Goal: Information Seeking & Learning: Check status

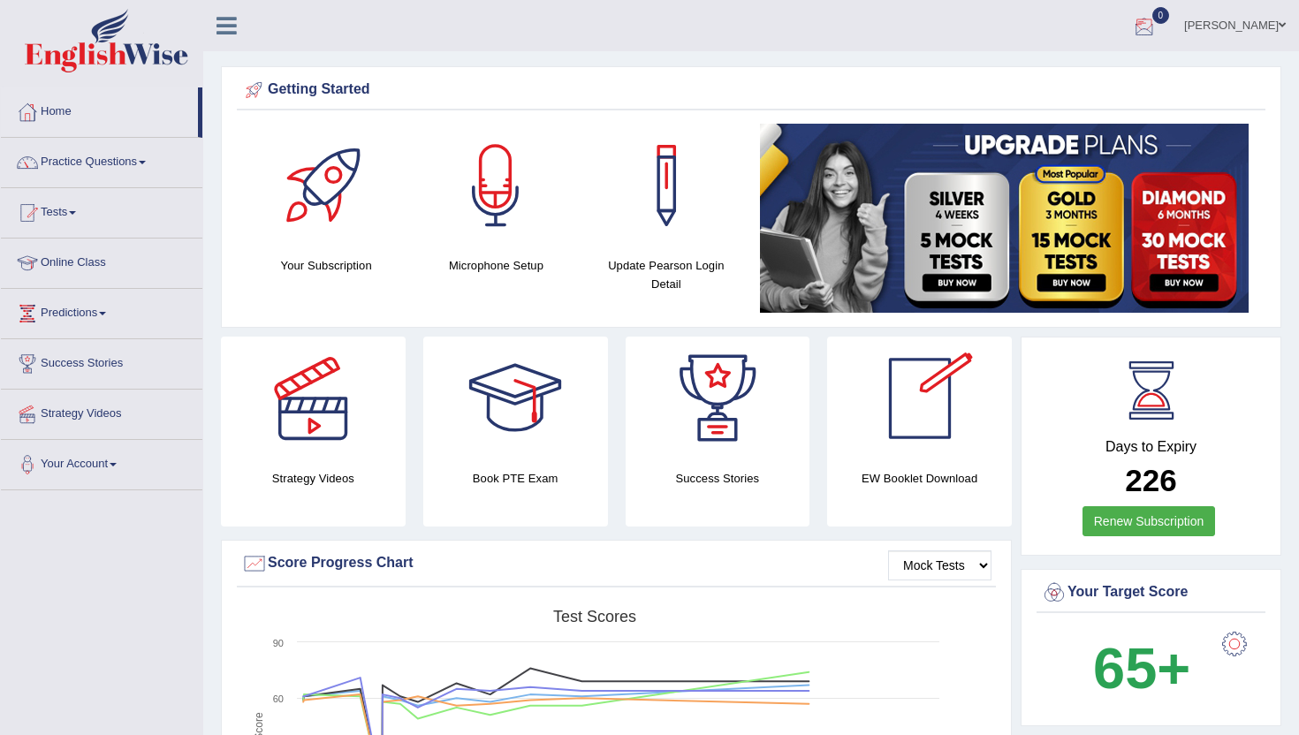
click at [1157, 23] on div at bounding box center [1144, 26] width 27 height 27
click at [1072, 70] on strong "See All Alerts" at bounding box center [1032, 74] width 79 height 14
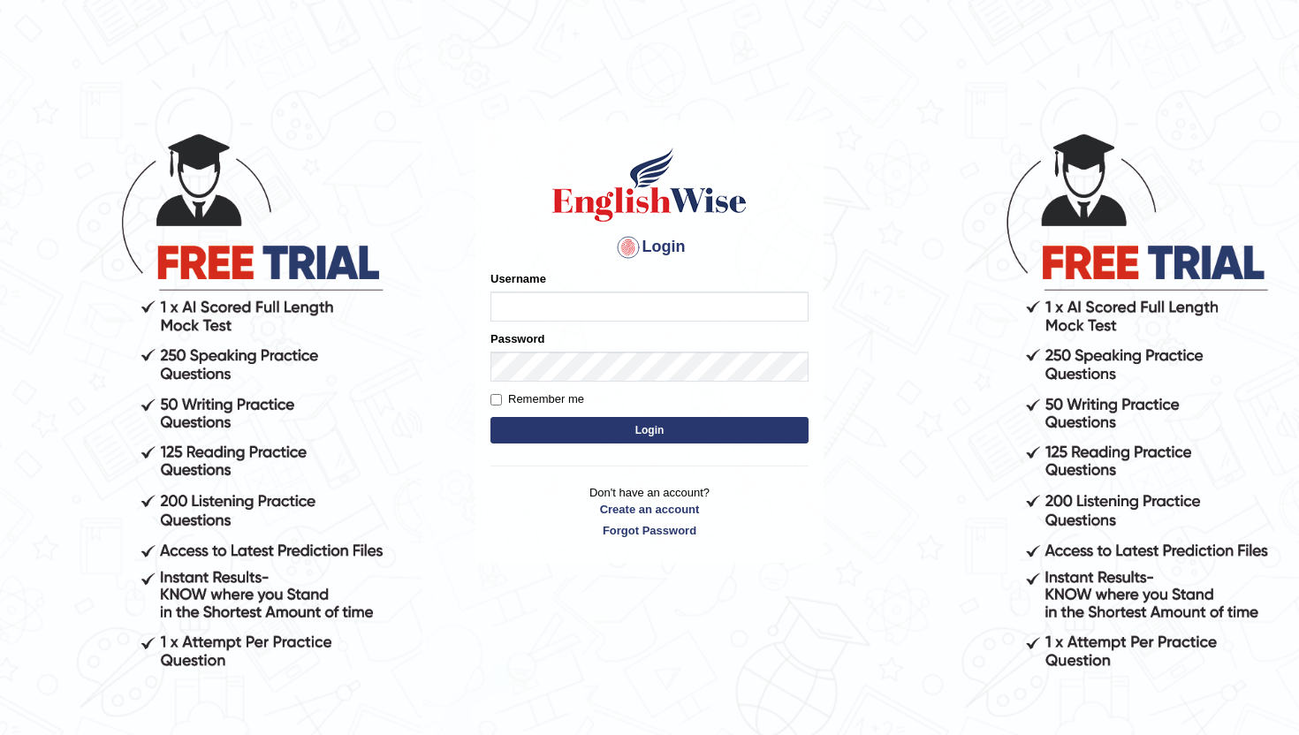
type input "amritpalkaurmalhi"
click at [704, 438] on button "Login" at bounding box center [649, 430] width 318 height 27
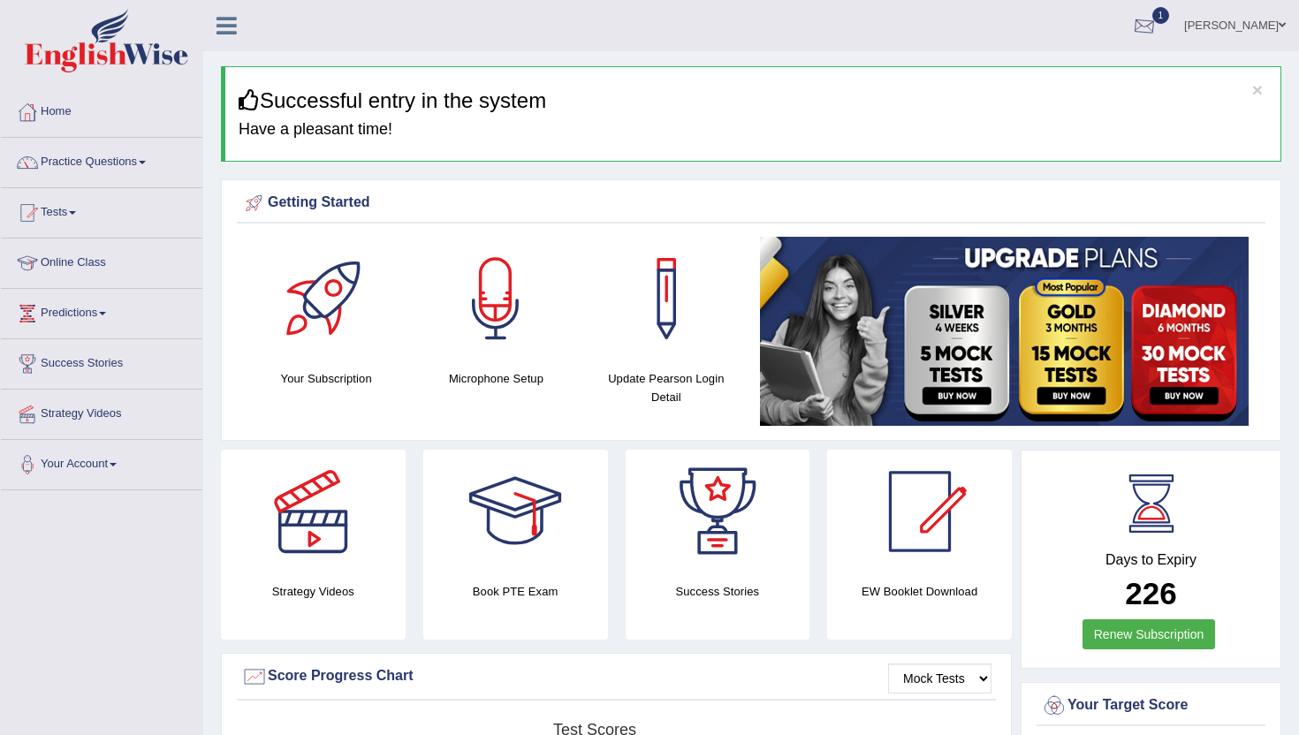
click at [1157, 29] on div at bounding box center [1144, 26] width 27 height 27
click at [967, 89] on span "Exam evaluated" at bounding box center [1038, 88] width 235 height 14
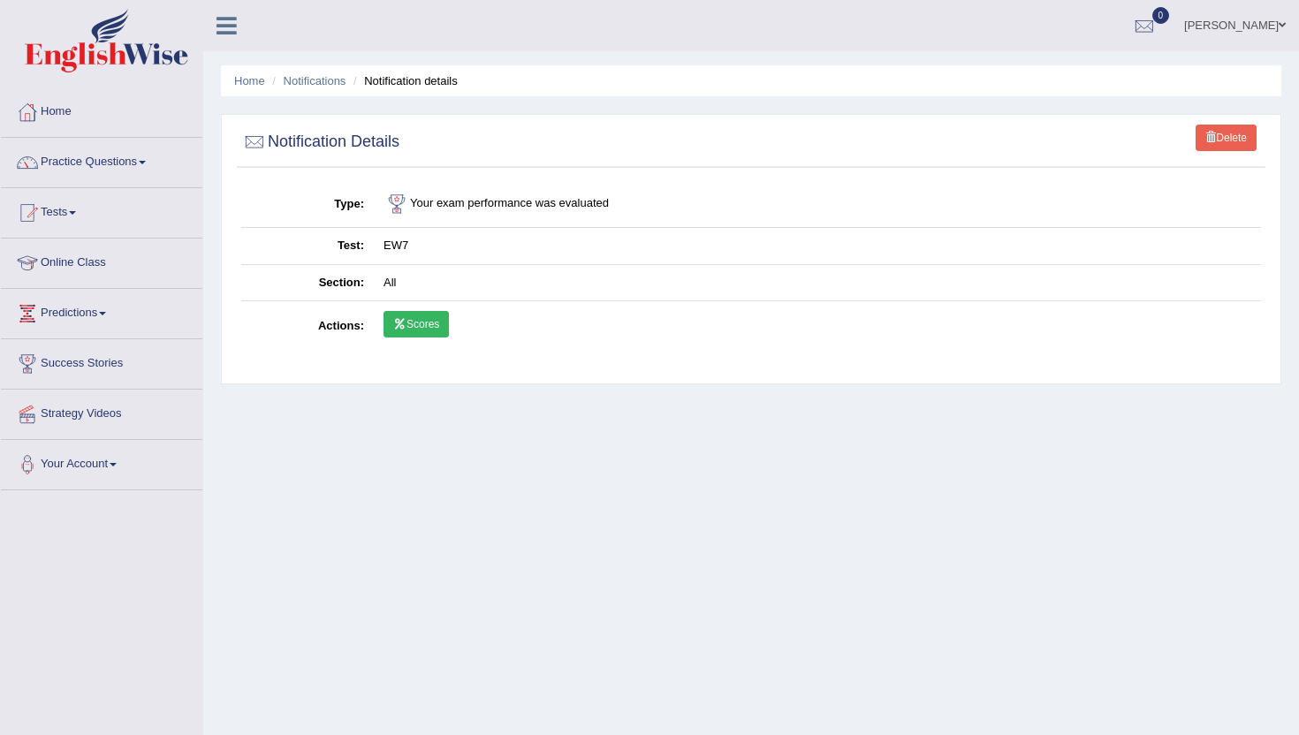
click at [416, 340] on td "Scores" at bounding box center [817, 326] width 887 height 51
click at [417, 317] on link "Scores" at bounding box center [415, 324] width 65 height 27
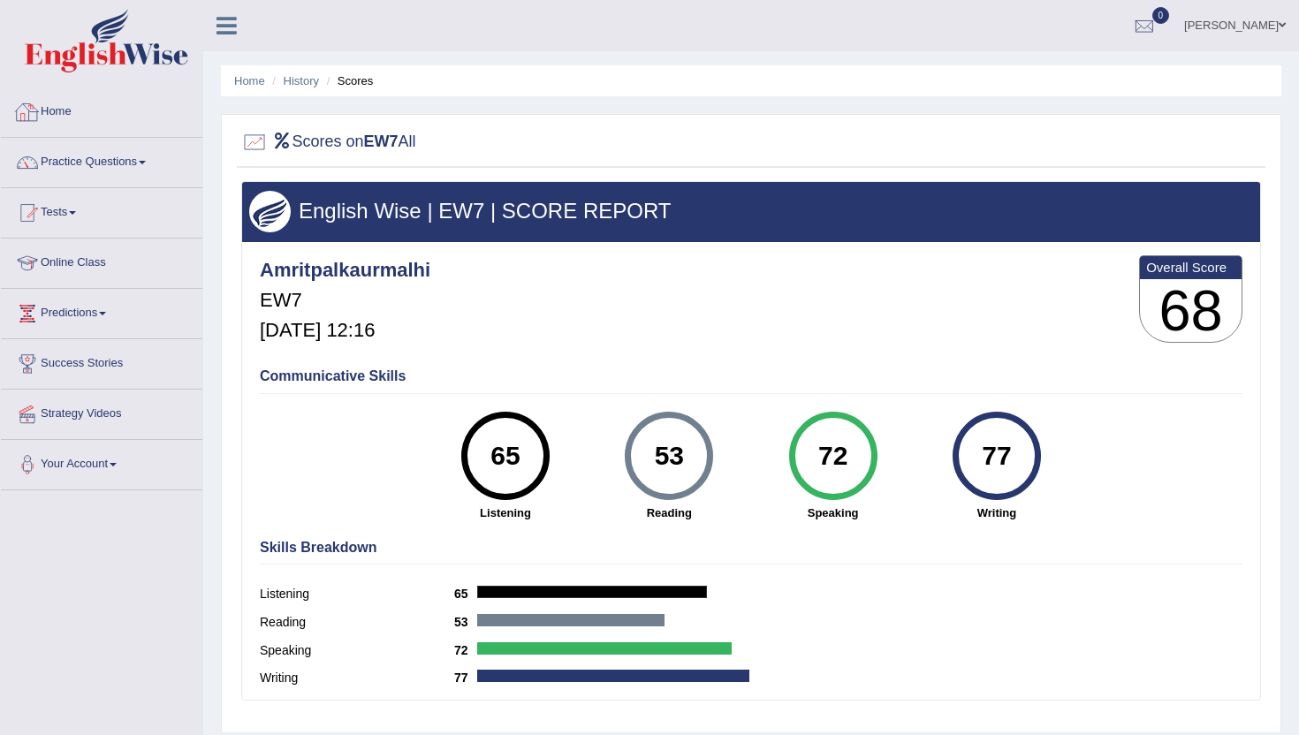
click at [59, 108] on link "Home" at bounding box center [101, 109] width 201 height 44
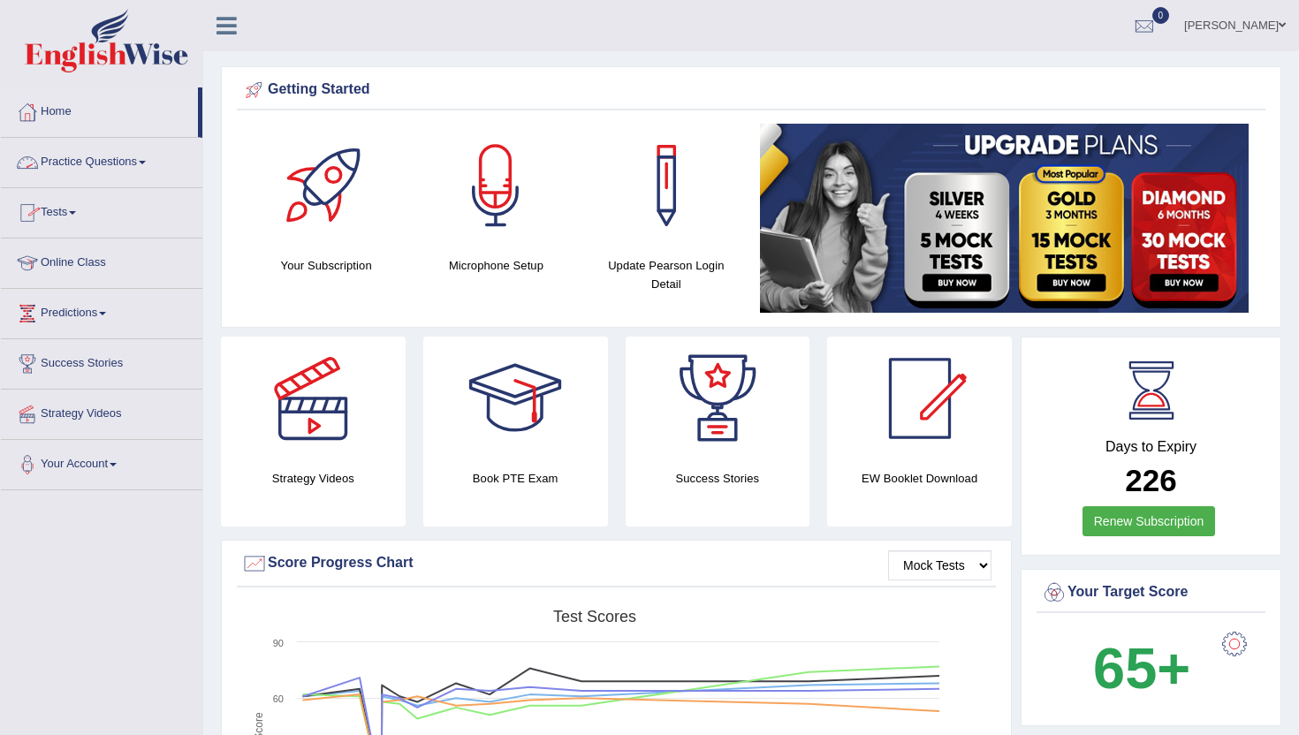
click at [67, 207] on link "Tests" at bounding box center [101, 210] width 201 height 44
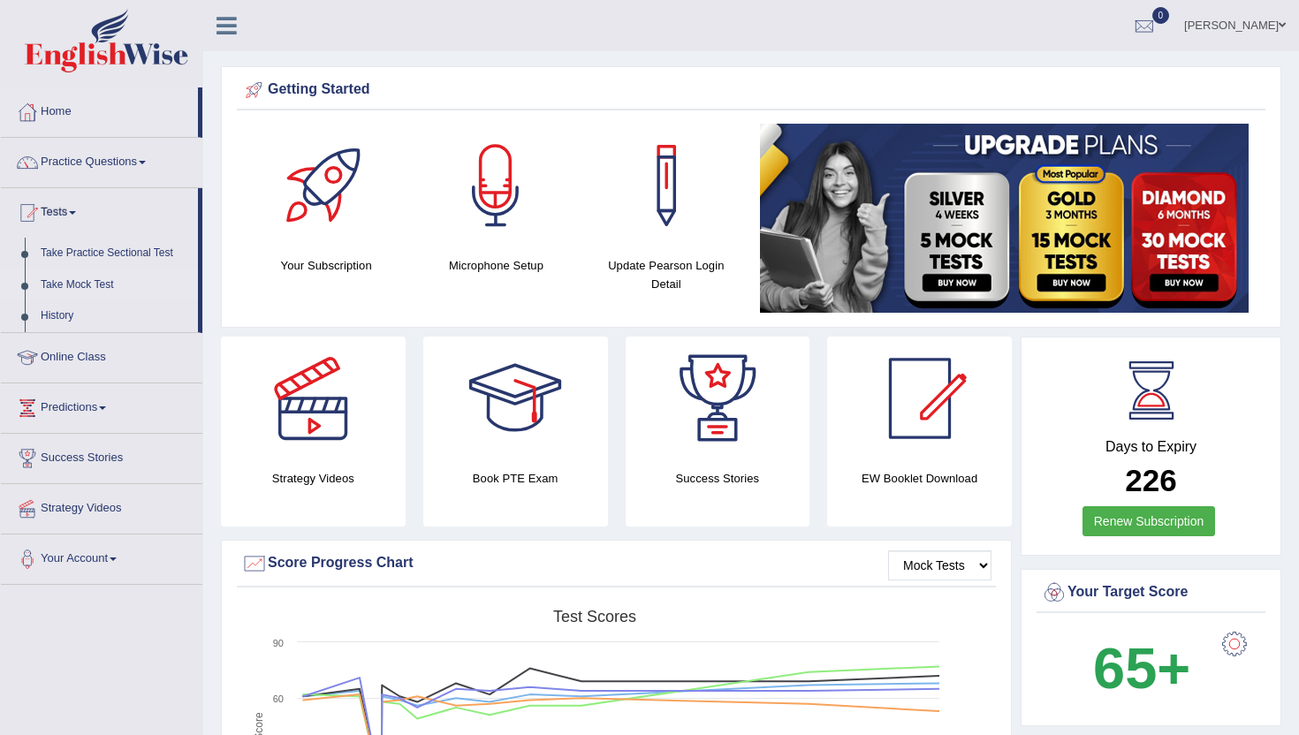
click at [74, 286] on link "Take Mock Test" at bounding box center [115, 285] width 165 height 32
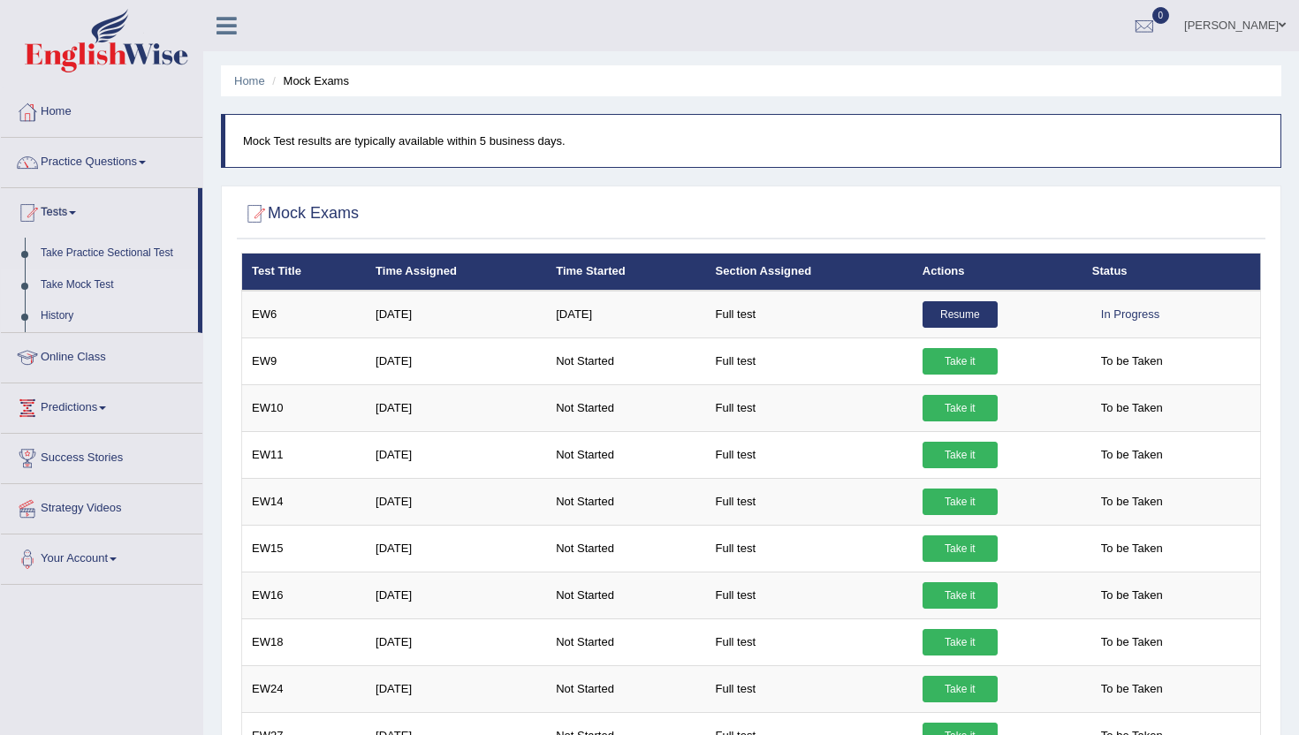
click at [64, 312] on link "History" at bounding box center [115, 316] width 165 height 32
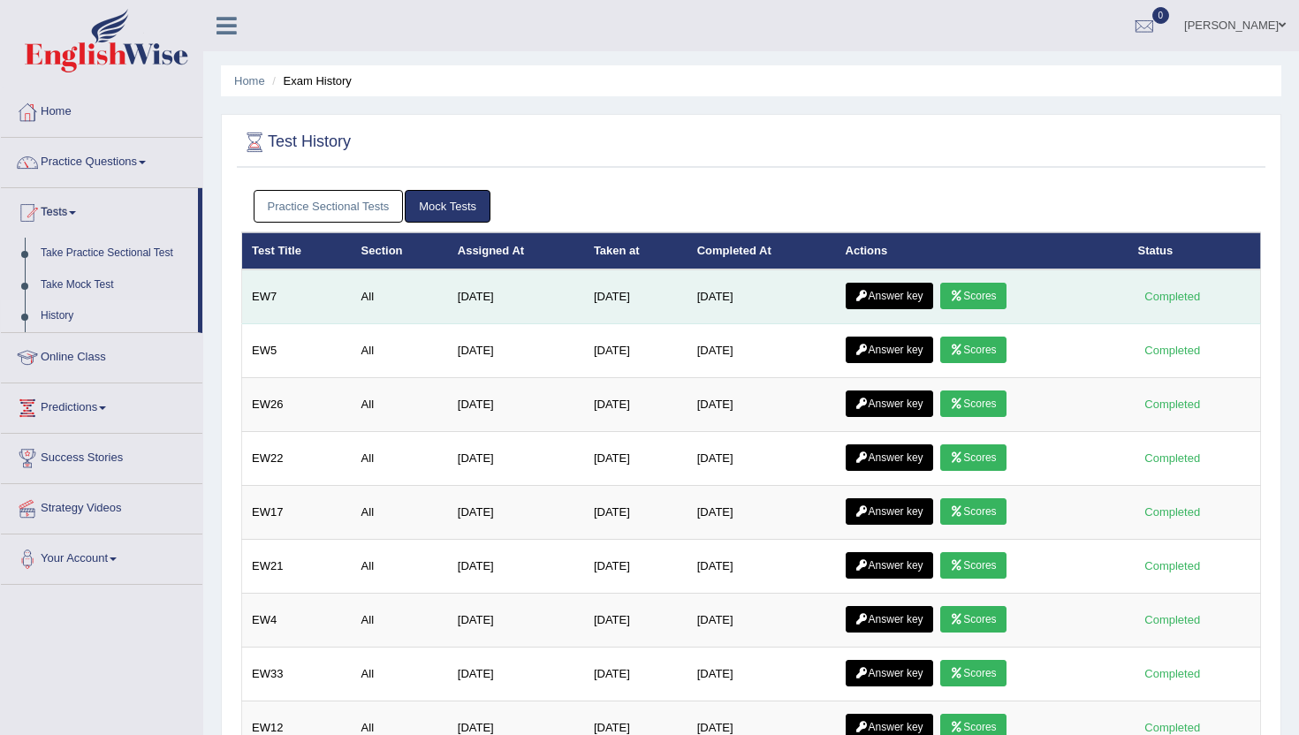
click at [920, 299] on link "Answer key" at bounding box center [889, 296] width 87 height 27
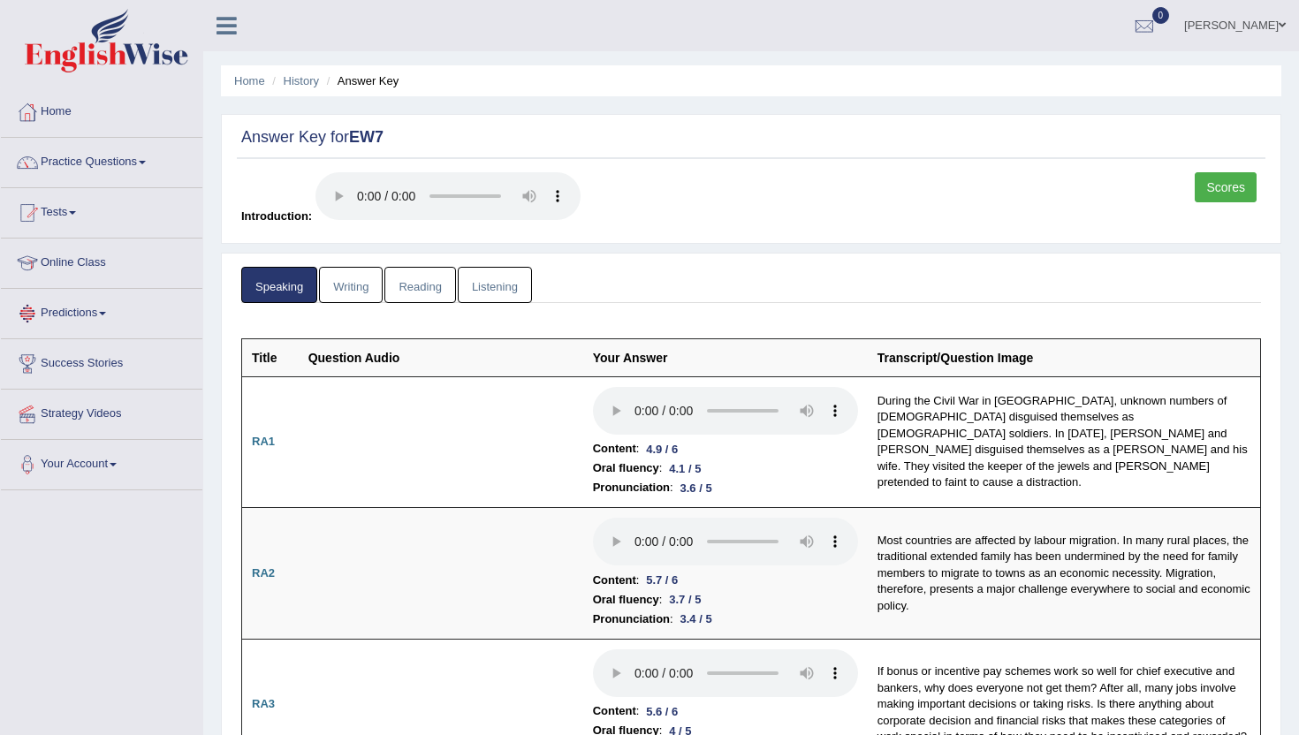
click at [359, 288] on link "Writing" at bounding box center [351, 285] width 64 height 36
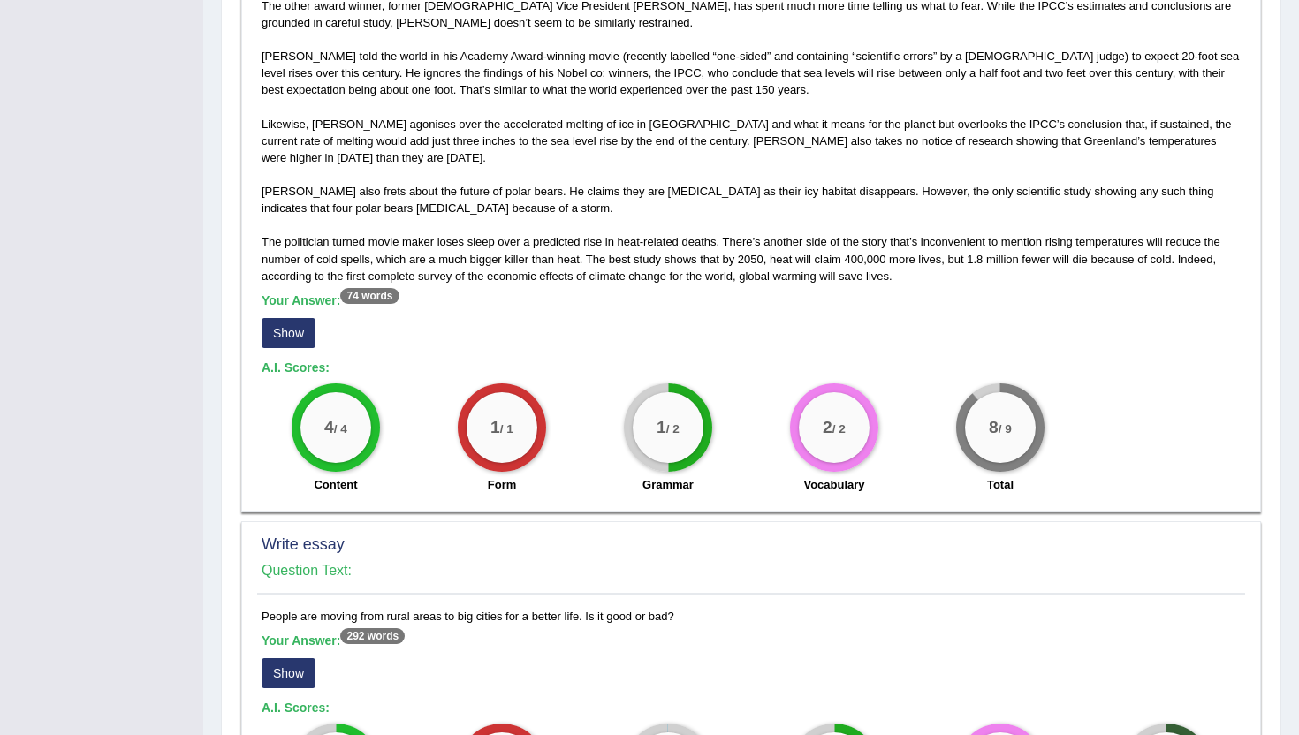
scroll to position [1060, 0]
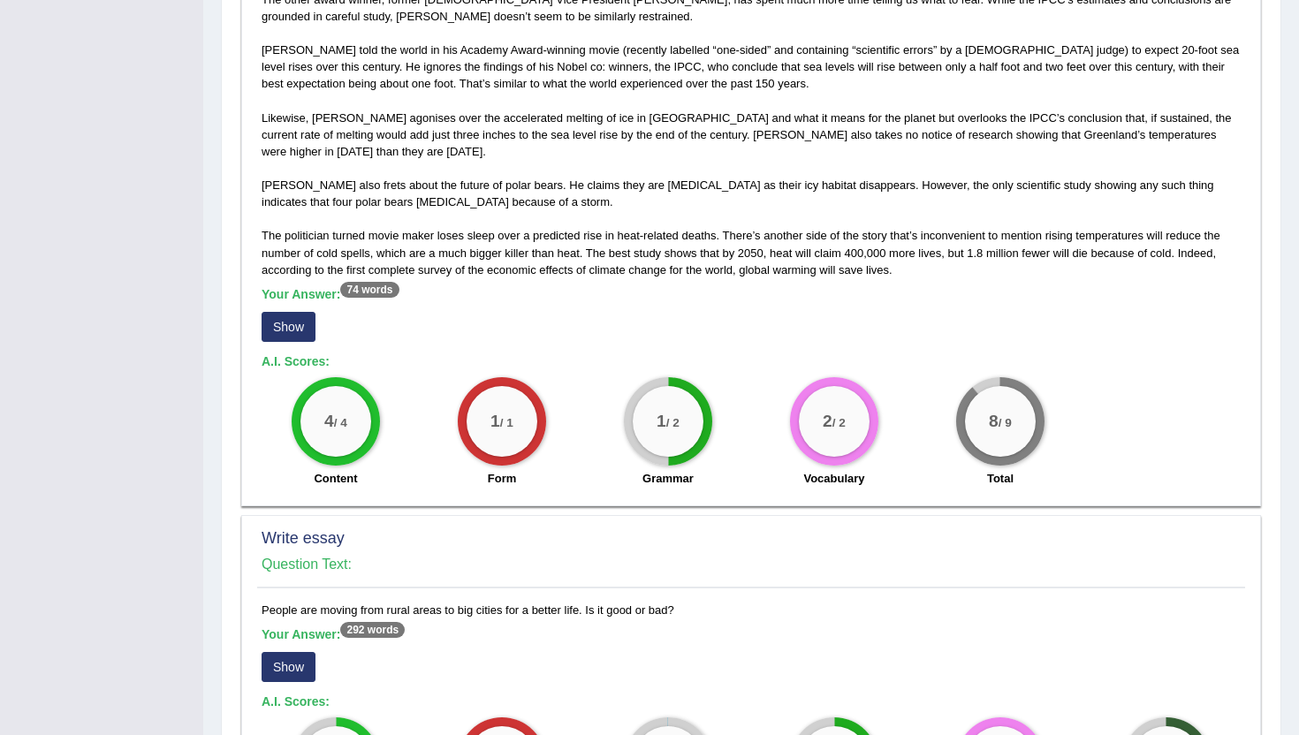
click at [306, 331] on button "Show" at bounding box center [289, 327] width 54 height 30
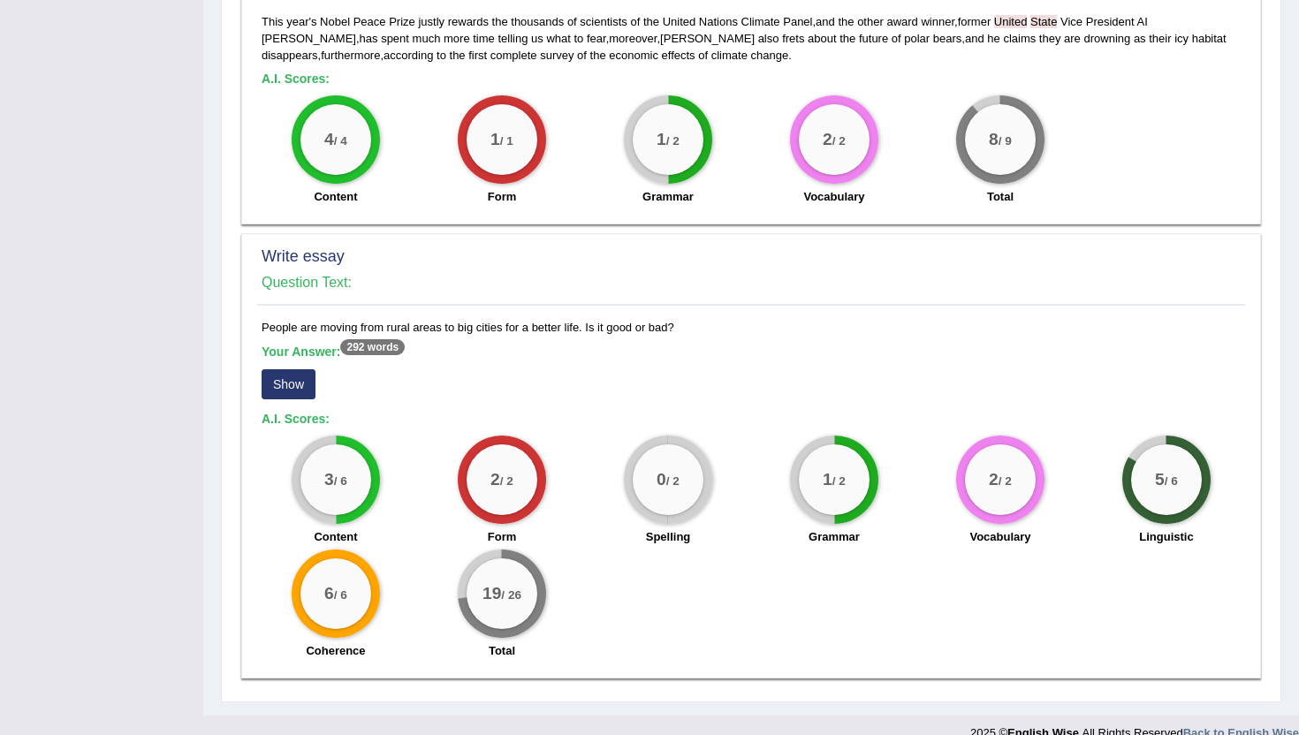
scroll to position [1385, 0]
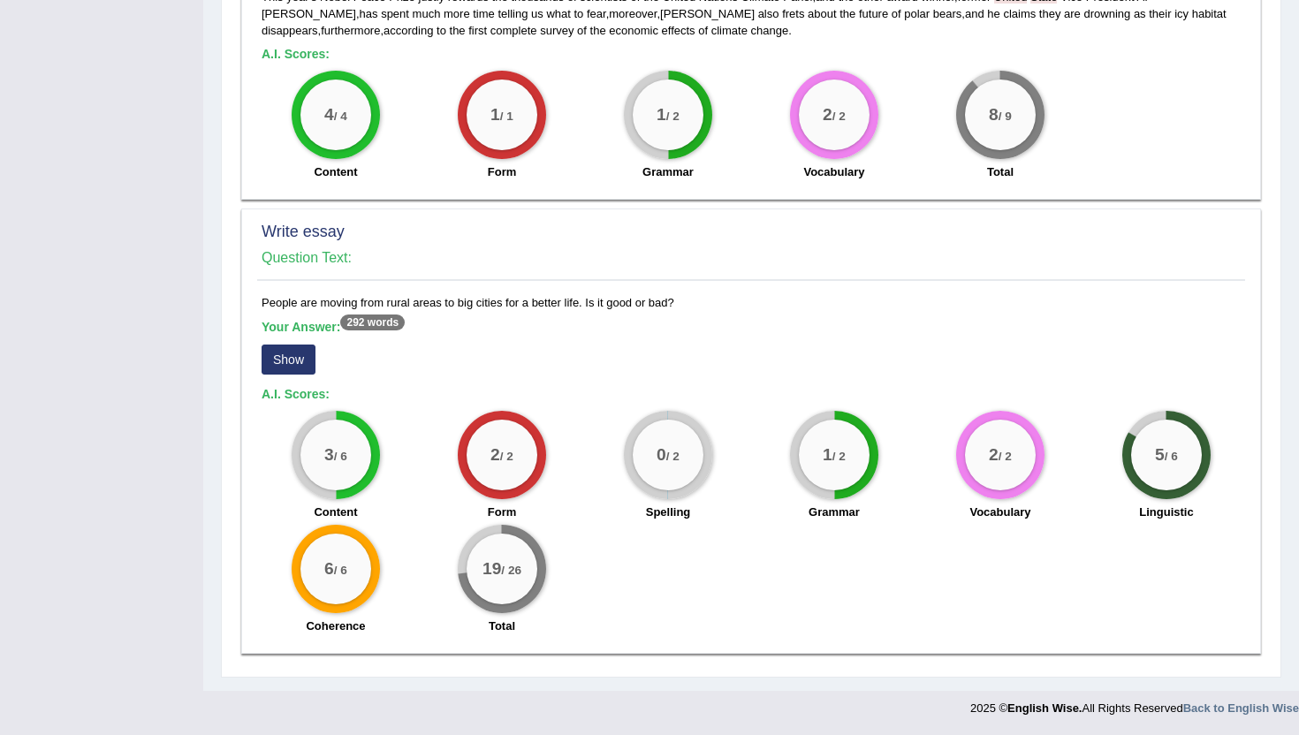
click at [282, 368] on button "Show" at bounding box center [289, 360] width 54 height 30
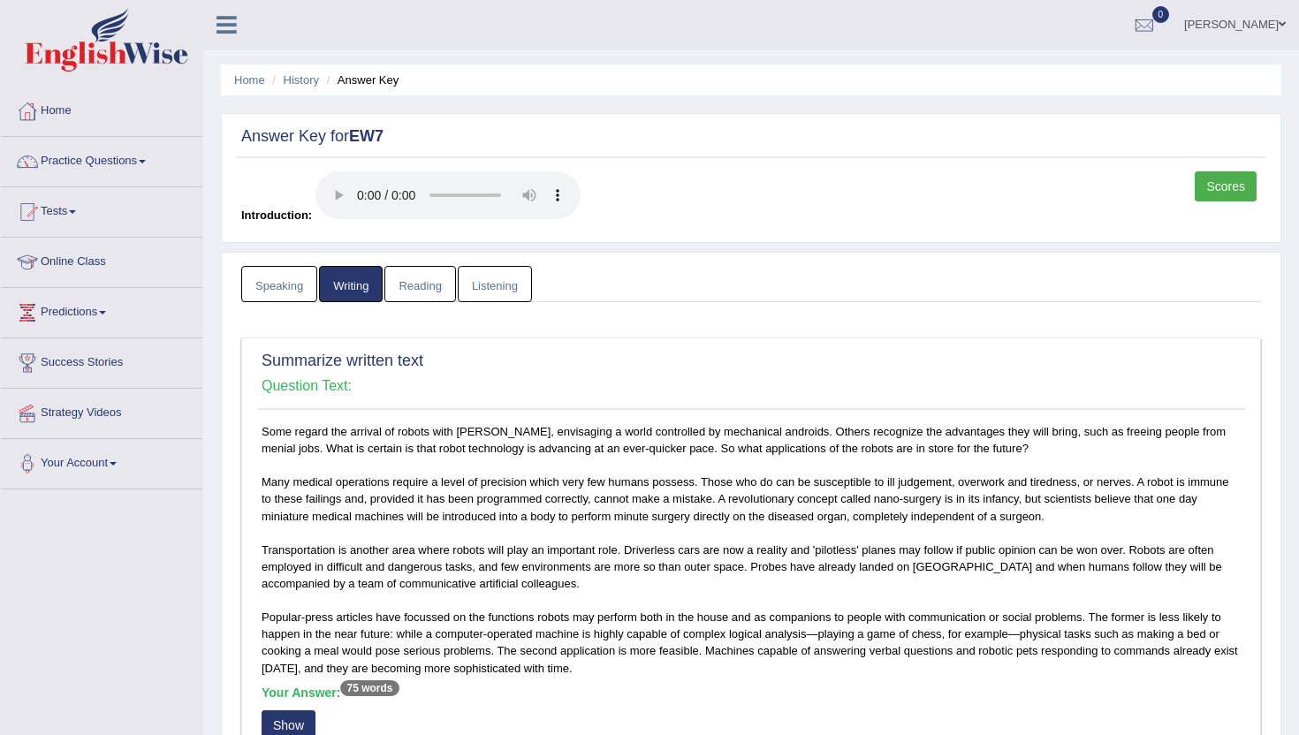
scroll to position [0, 0]
click at [404, 282] on link "Reading" at bounding box center [419, 285] width 71 height 36
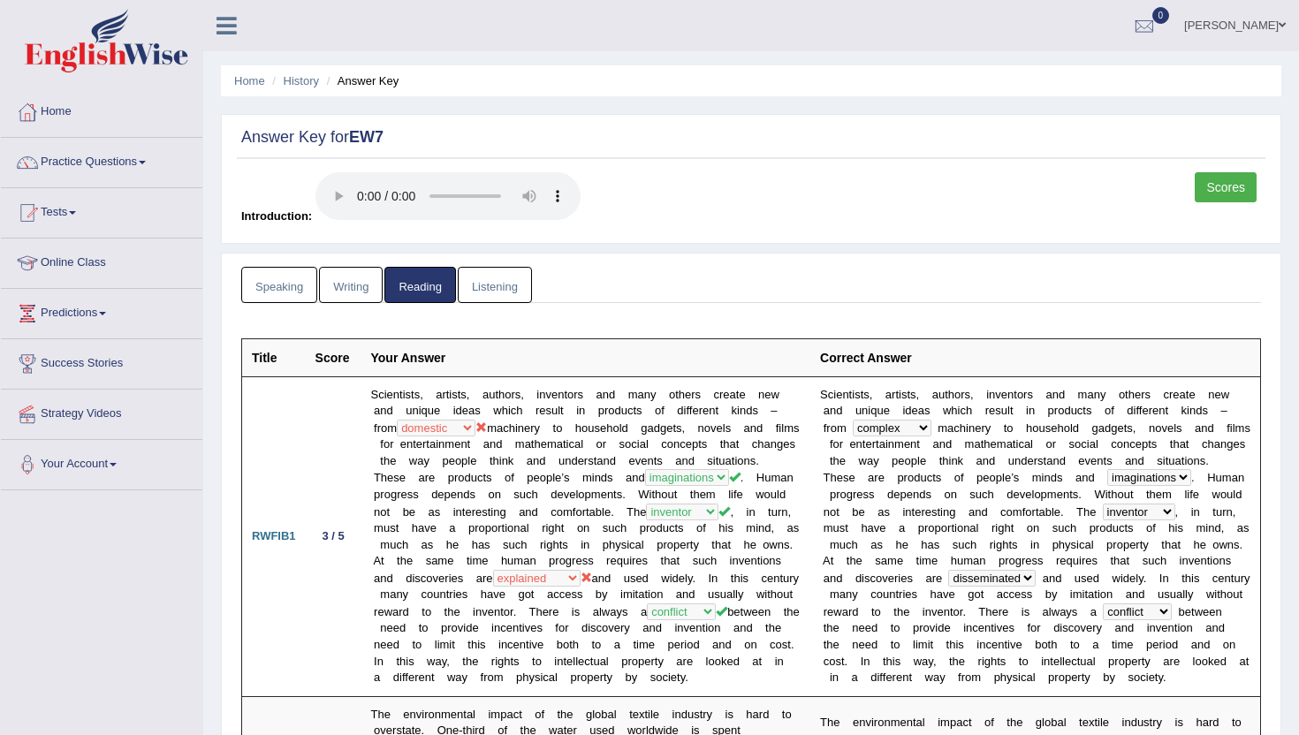
click at [503, 284] on link "Listening" at bounding box center [495, 285] width 74 height 36
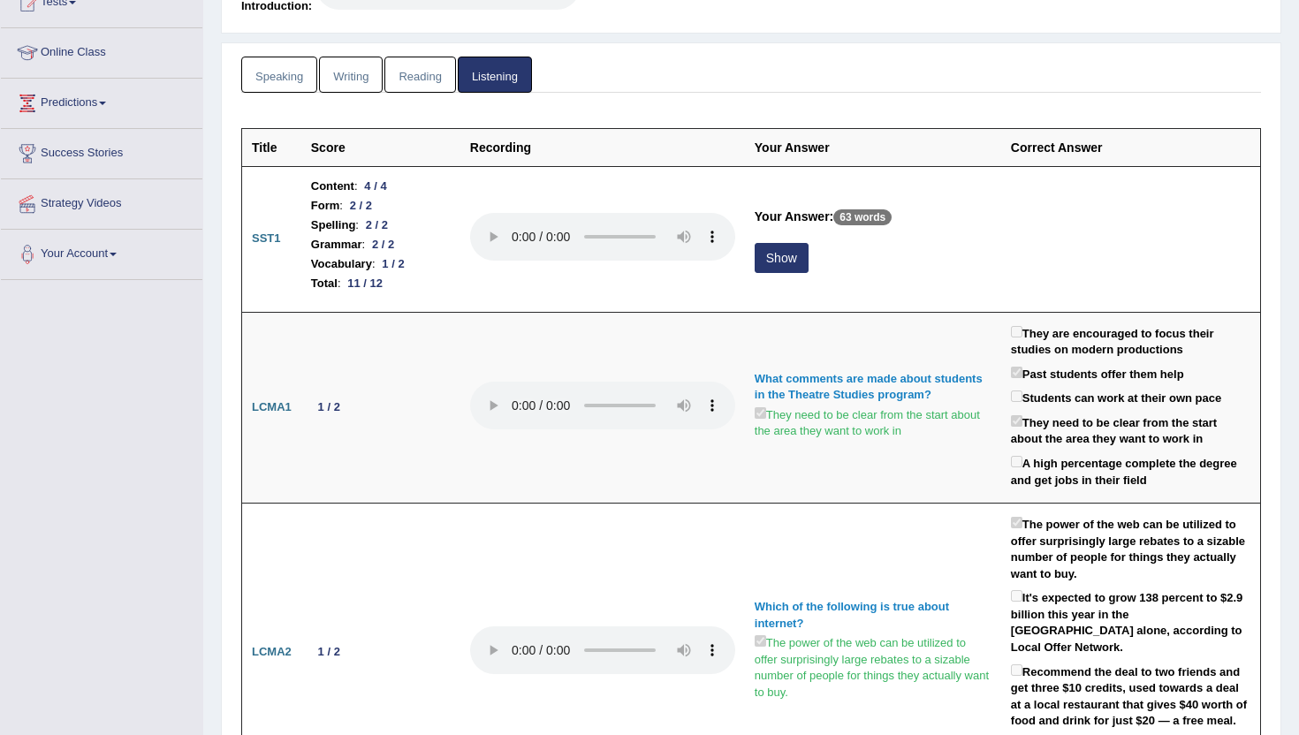
scroll to position [212, 0]
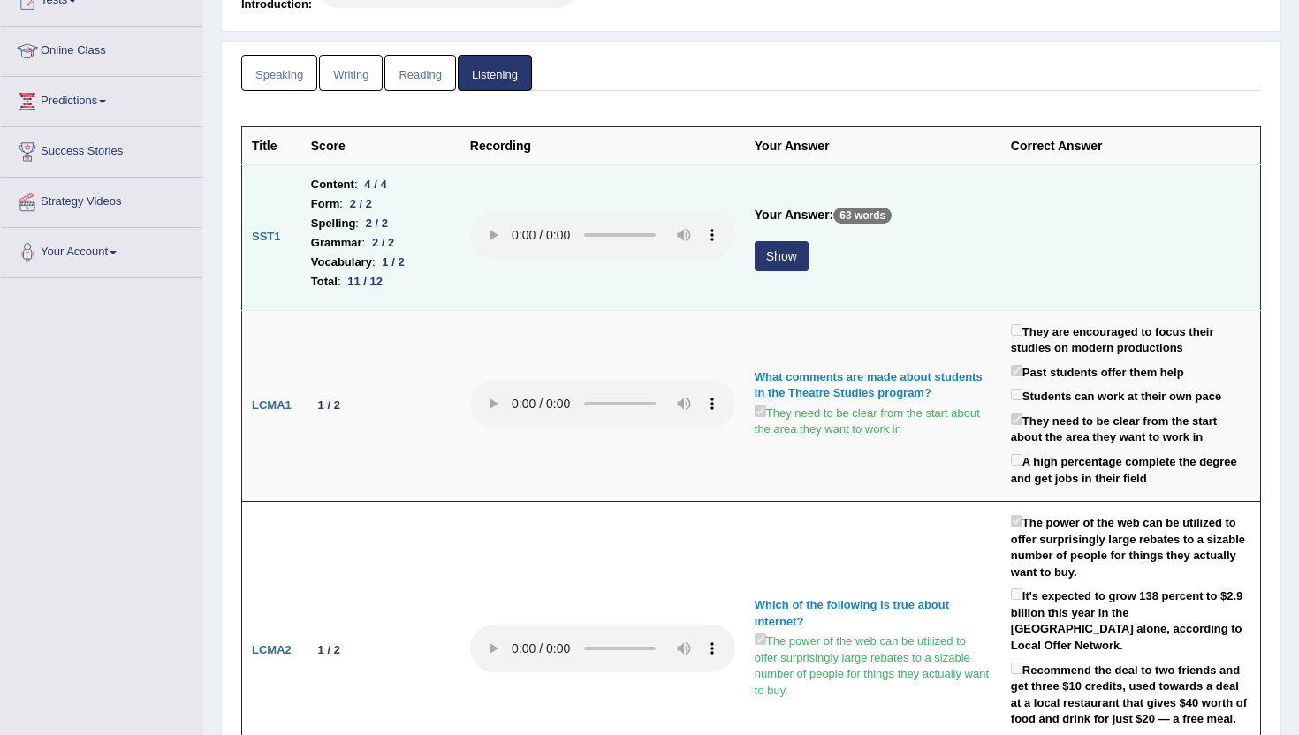
click at [792, 257] on button "Show" at bounding box center [782, 256] width 54 height 30
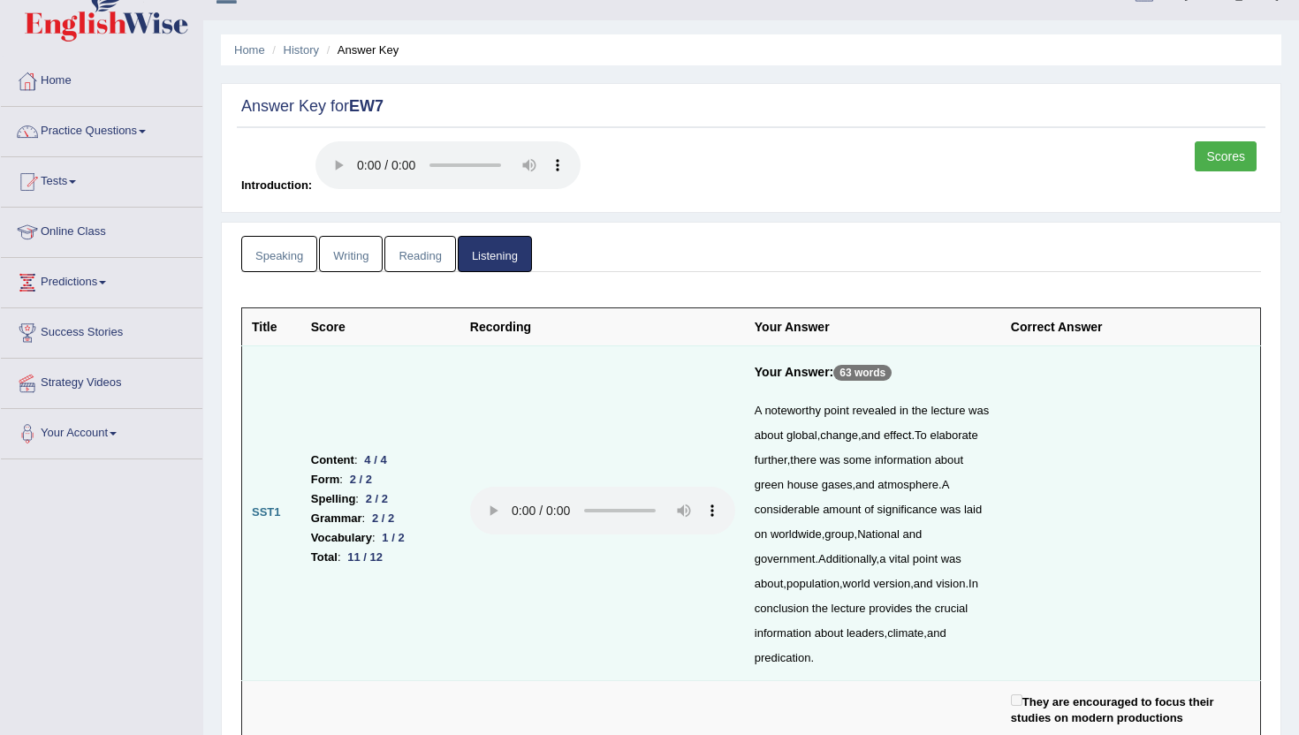
scroll to position [0, 0]
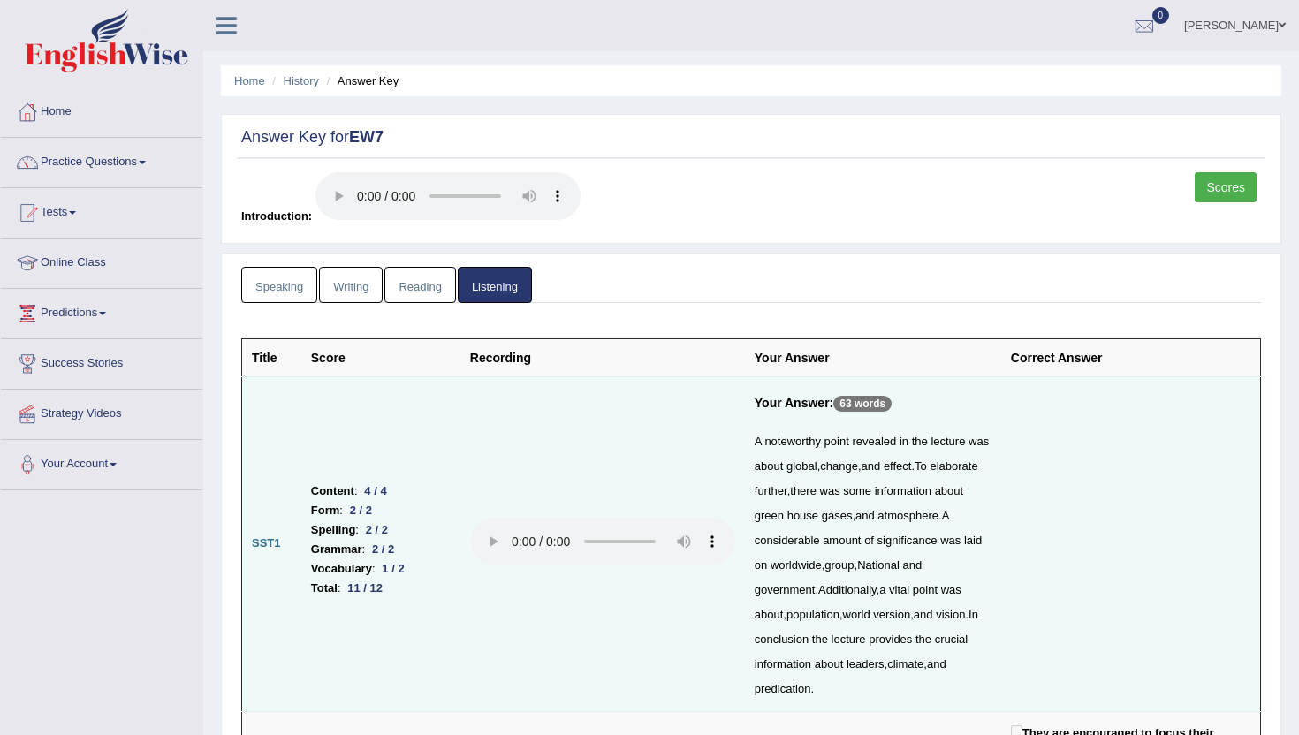
click at [1216, 192] on link "Scores" at bounding box center [1226, 187] width 62 height 30
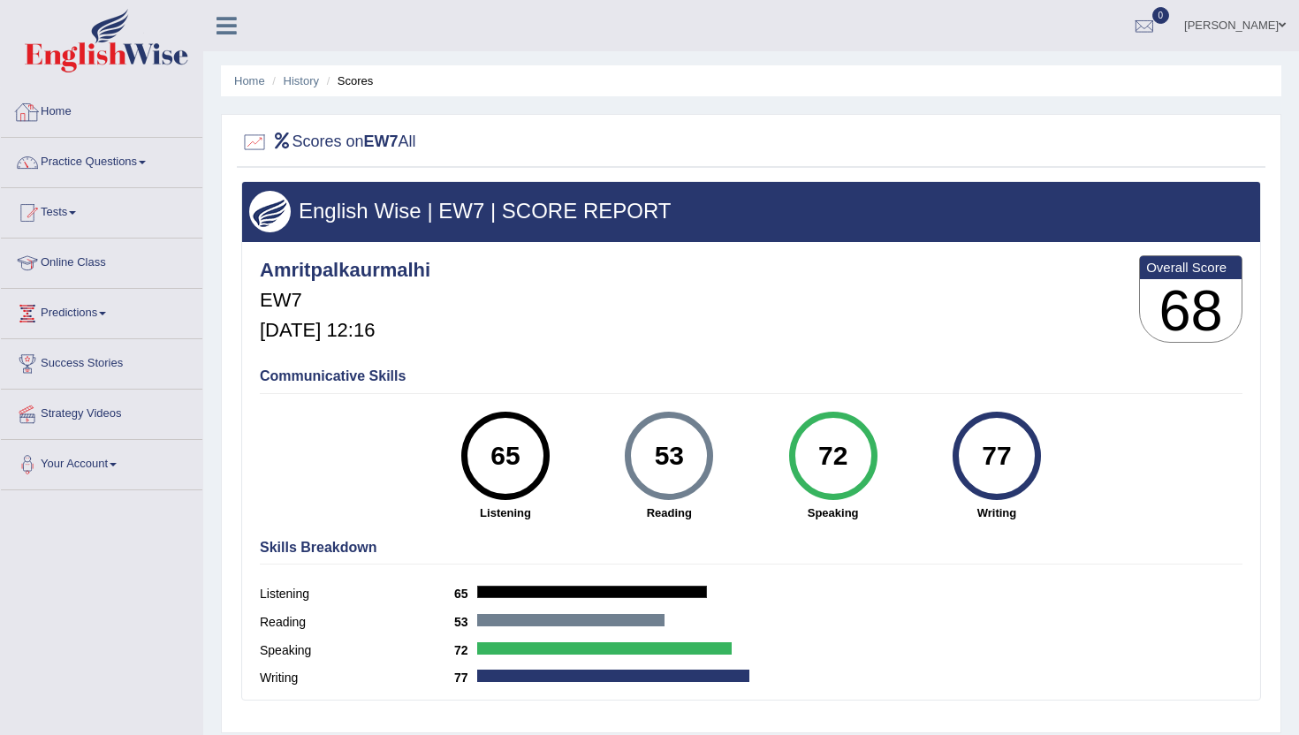
click at [63, 109] on link "Home" at bounding box center [101, 109] width 201 height 44
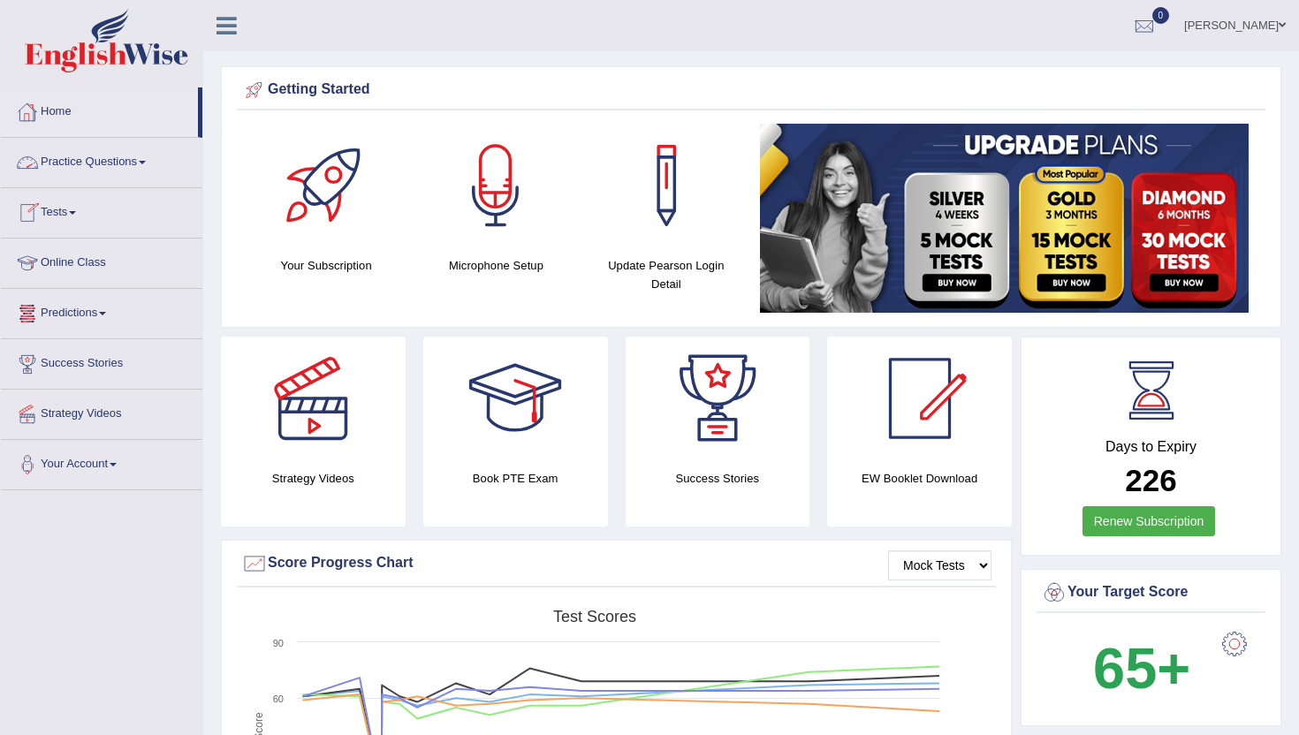
click at [63, 109] on link "Home" at bounding box center [99, 109] width 197 height 44
